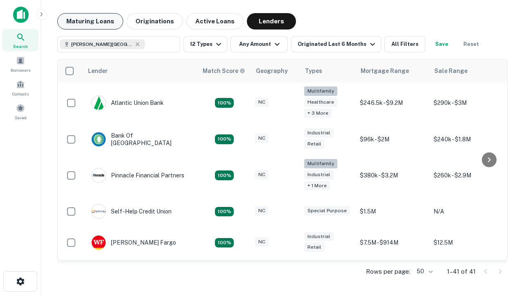
click at [90, 21] on button "Maturing Loans" at bounding box center [90, 21] width 66 height 16
